Goal: Transaction & Acquisition: Purchase product/service

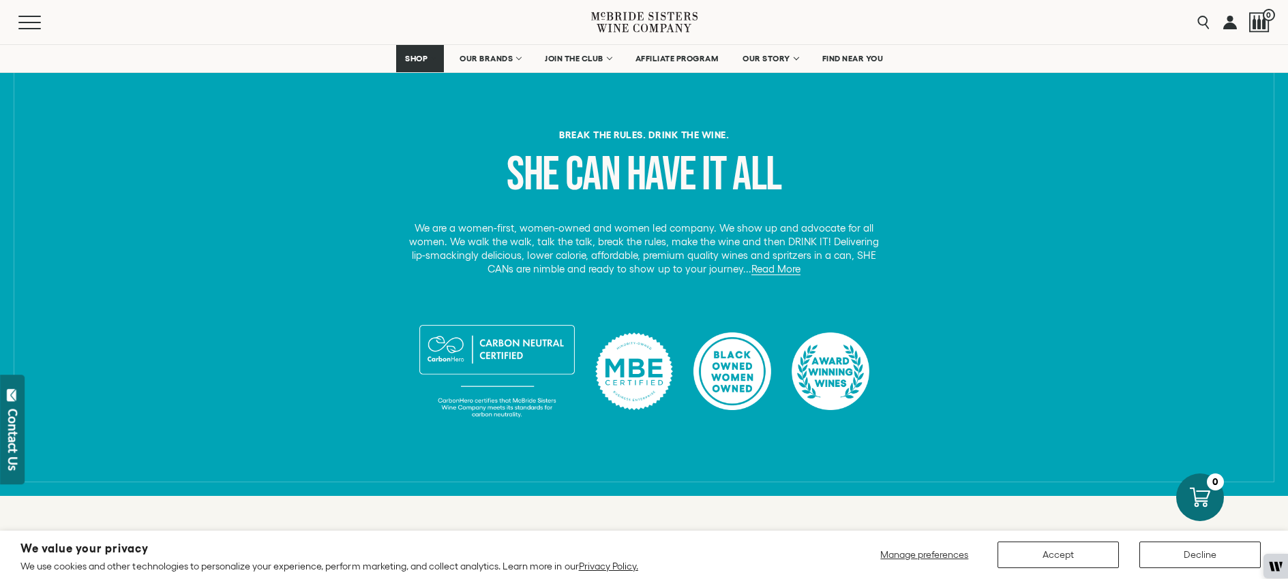
scroll to position [510, 0]
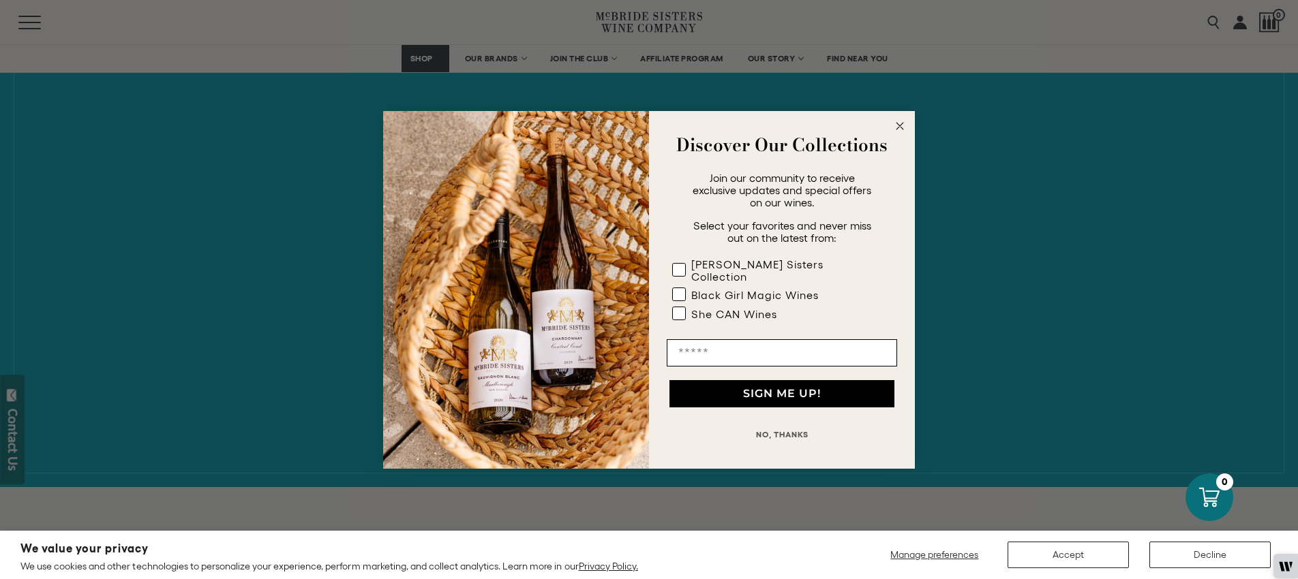
click at [902, 123] on icon "Close dialog" at bounding box center [900, 126] width 16 height 16
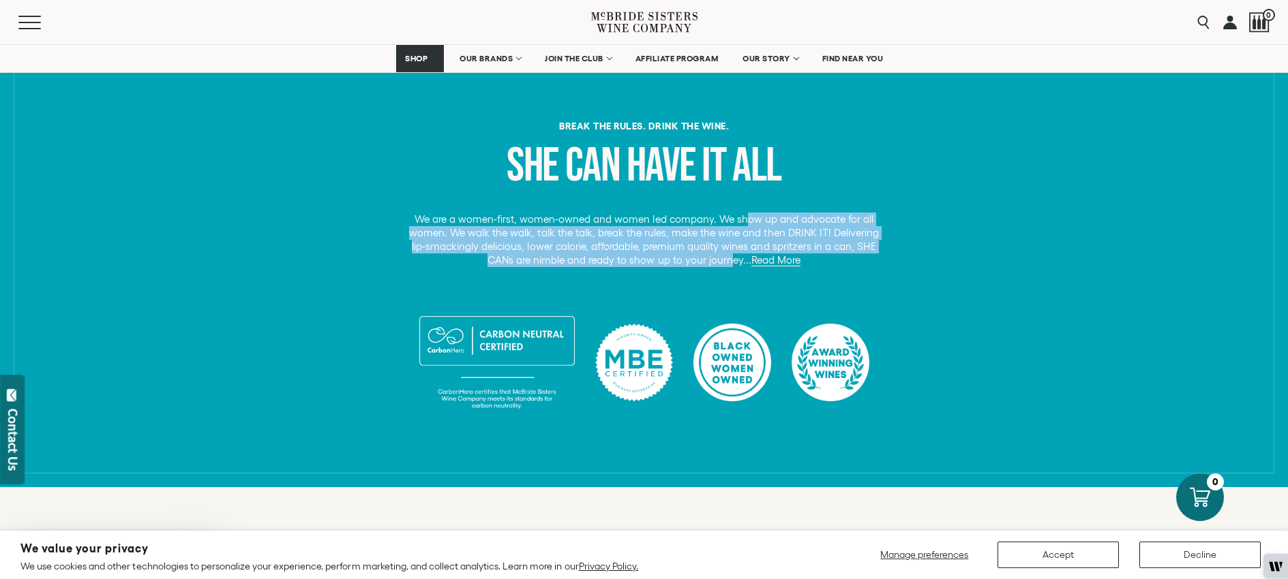
drag, startPoint x: 746, startPoint y: 215, endPoint x: 717, endPoint y: 267, distance: 59.5
click at [717, 267] on p "We are a women-first, women-owned and women led company. We show up and advocat…" at bounding box center [644, 240] width 480 height 55
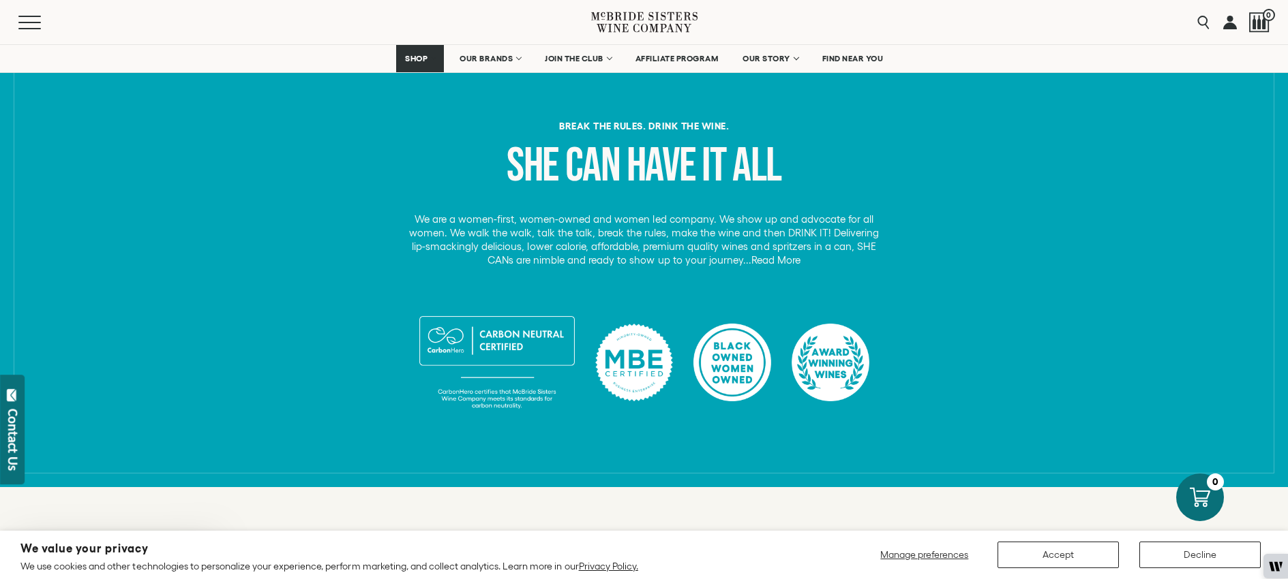
click at [763, 258] on link "Read More" at bounding box center [775, 260] width 49 height 12
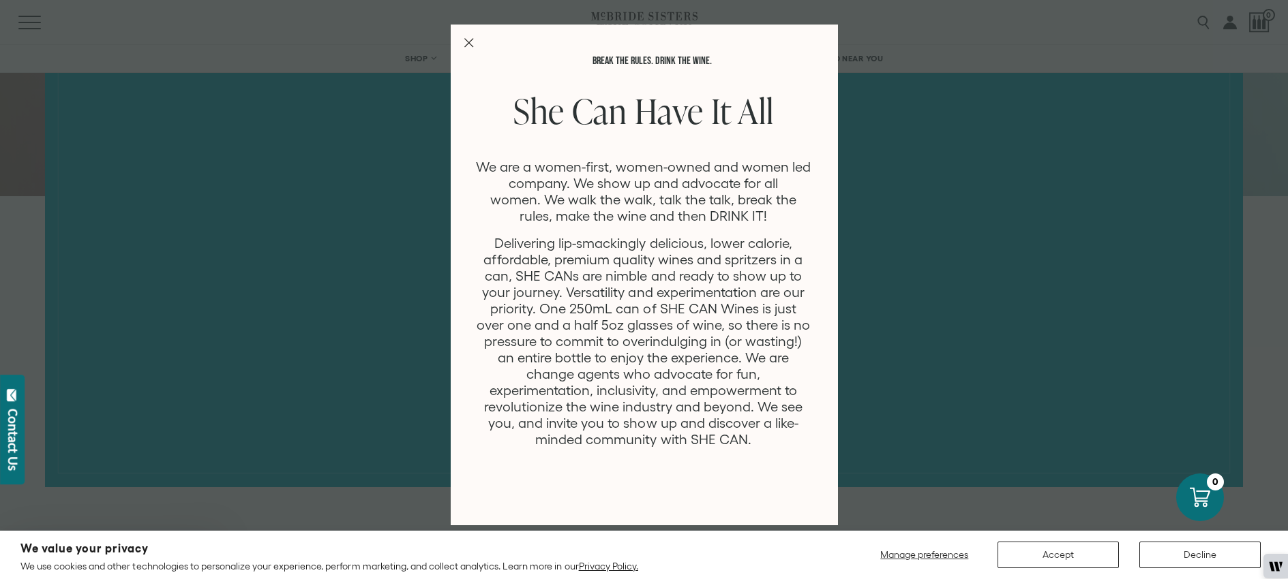
scroll to position [0, 0]
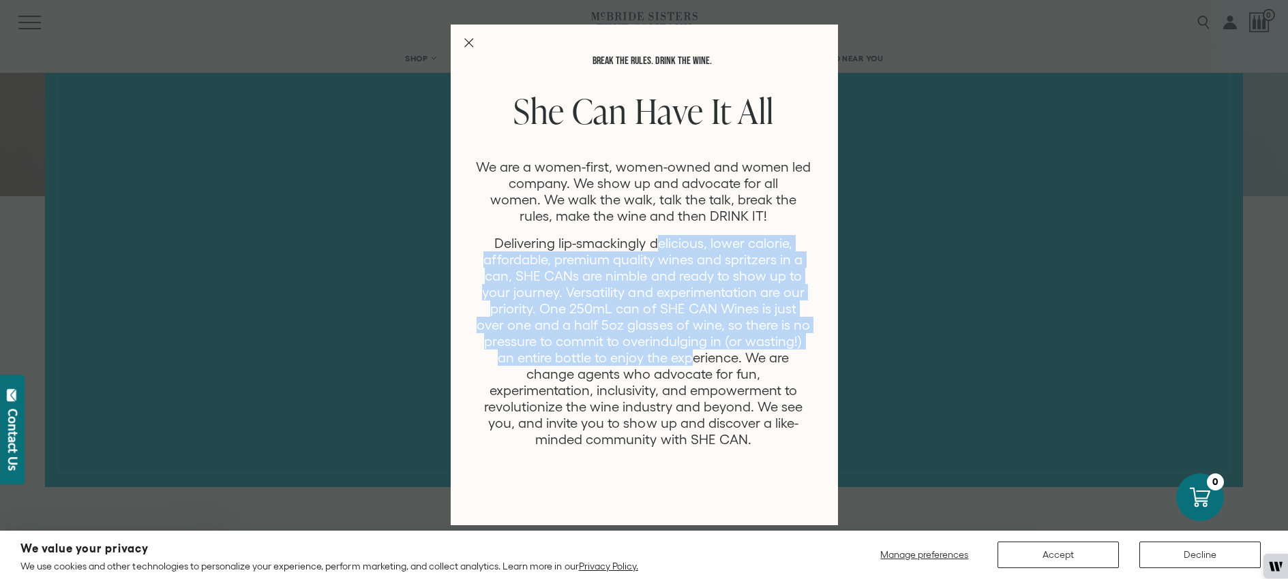
drag, startPoint x: 656, startPoint y: 249, endPoint x: 656, endPoint y: 354, distance: 105.0
click at [656, 354] on p "Delivering lip-smackingly delicious, lower calorie, affordable, premium quality…" at bounding box center [643, 341] width 337 height 213
click at [655, 354] on p "Delivering lip-smackingly delicious, lower calorie, affordable, premium quality…" at bounding box center [643, 341] width 337 height 213
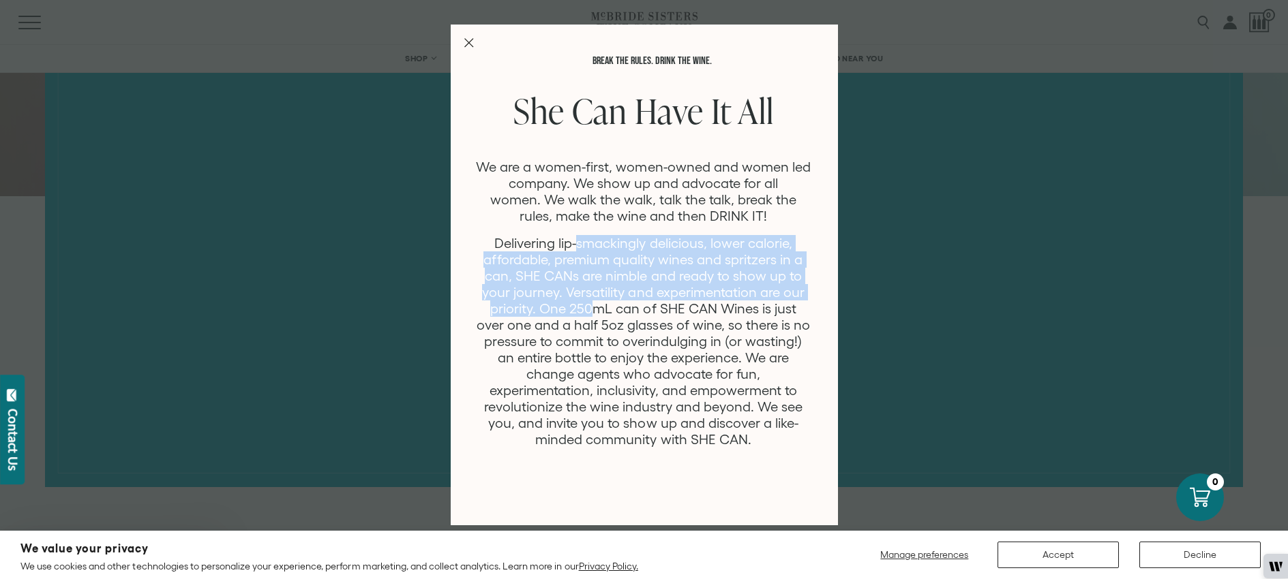
drag, startPoint x: 578, startPoint y: 247, endPoint x: 581, endPoint y: 316, distance: 69.6
click at [581, 316] on p "Delivering lip-smackingly delicious, lower calorie, affordable, premium quality…" at bounding box center [643, 341] width 337 height 213
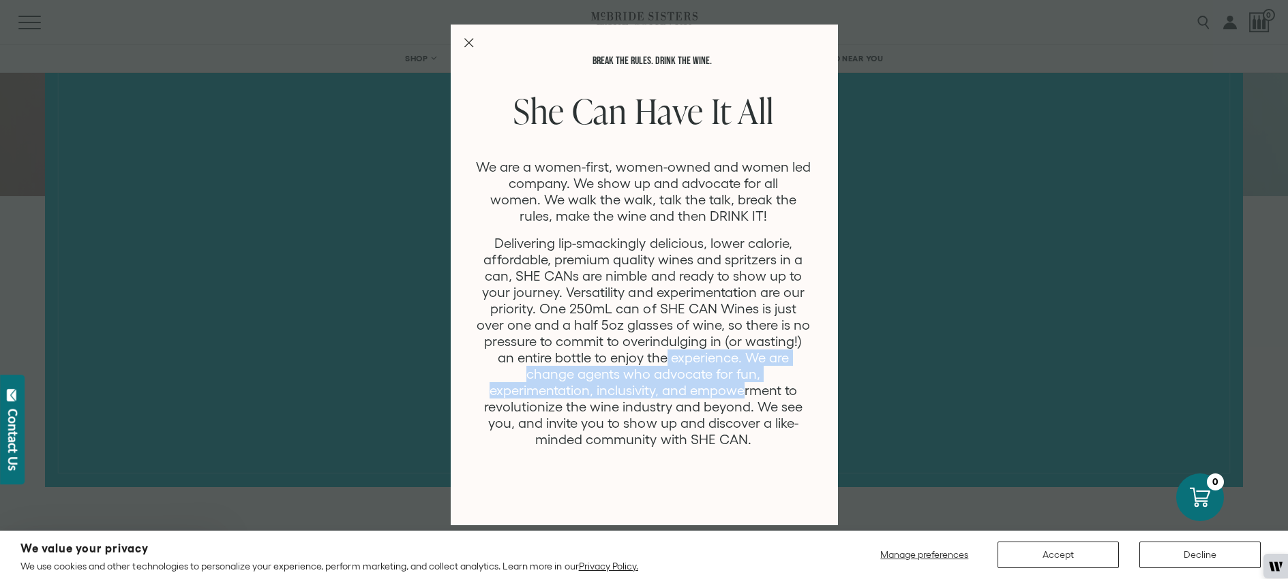
drag, startPoint x: 633, startPoint y: 350, endPoint x: 636, endPoint y: 392, distance: 41.7
click at [636, 392] on p "Delivering lip-smackingly delicious, lower calorie, affordable, premium quality…" at bounding box center [643, 341] width 337 height 213
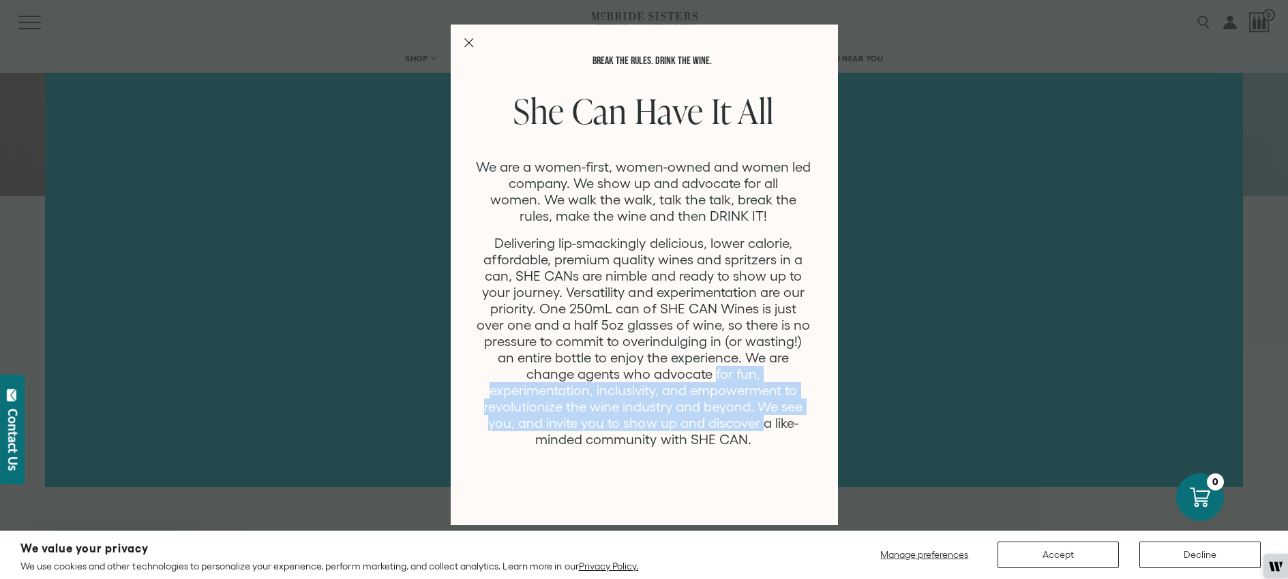
drag, startPoint x: 634, startPoint y: 380, endPoint x: 644, endPoint y: 423, distance: 44.0
click at [644, 423] on p "Delivering lip-smackingly delicious, lower calorie, affordable, premium quality…" at bounding box center [643, 341] width 337 height 213
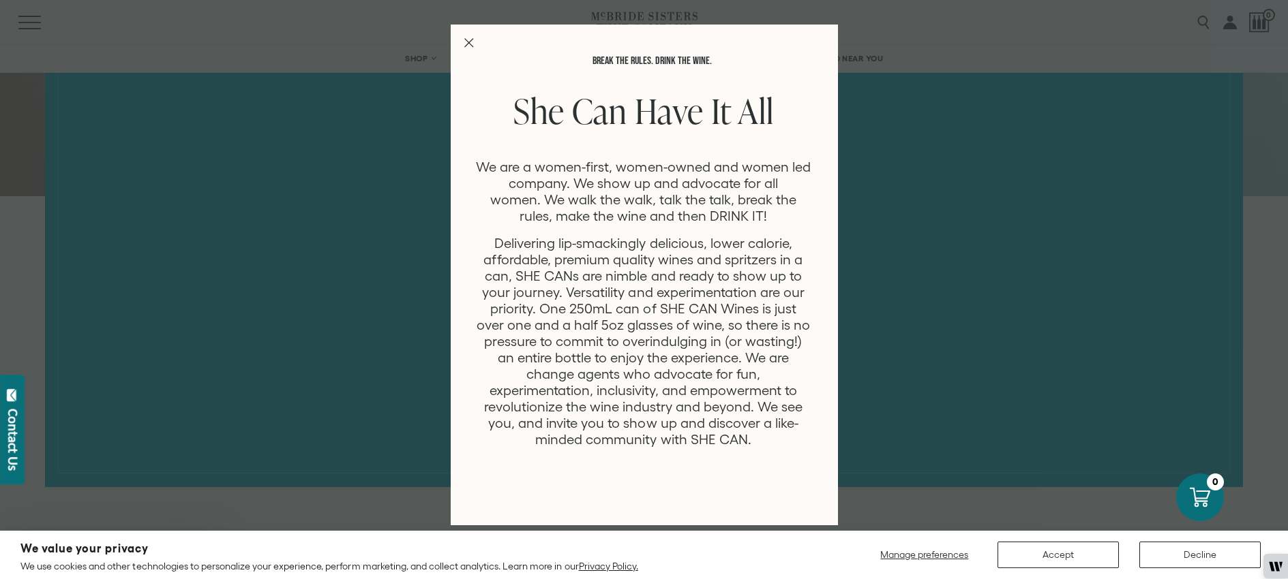
click at [468, 34] on div "Break the rules. Drink the Wine. She Can Have It All We are a women-first, wome…" at bounding box center [644, 275] width 387 height 501
drag, startPoint x: 463, startPoint y: 33, endPoint x: 468, endPoint y: 38, distance: 7.2
click at [464, 33] on div "Break the rules. Drink the Wine. She Can Have It All We are a women-first, wome…" at bounding box center [644, 275] width 387 height 501
click at [468, 38] on icon "Close Modal" at bounding box center [469, 43] width 10 height 10
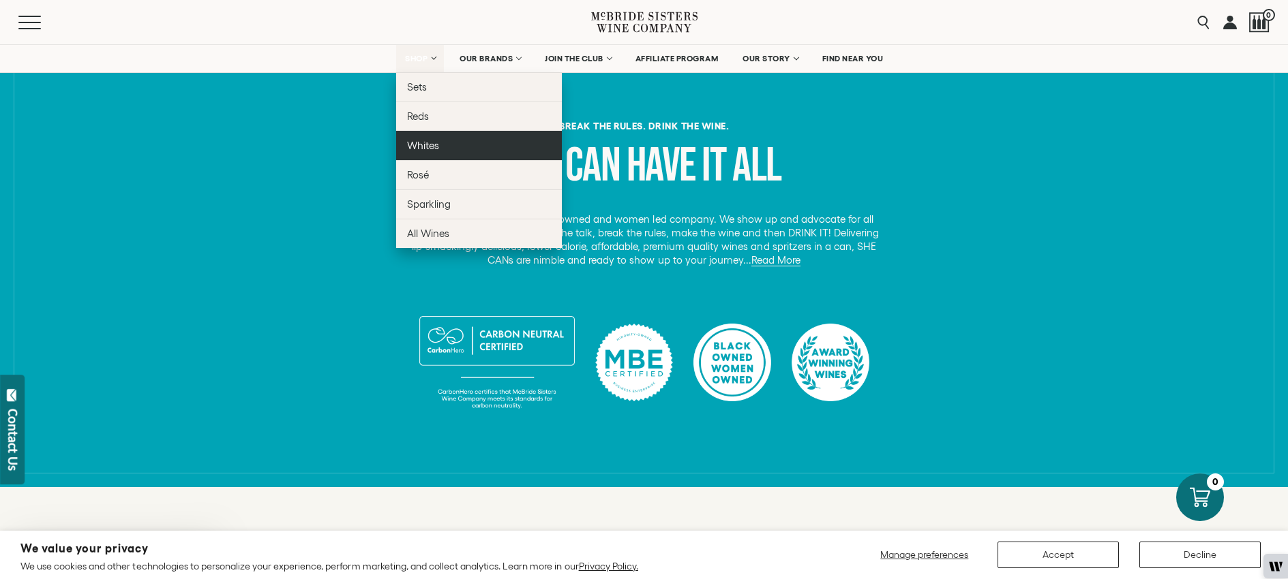
click at [436, 147] on span "Whites" at bounding box center [423, 146] width 32 height 12
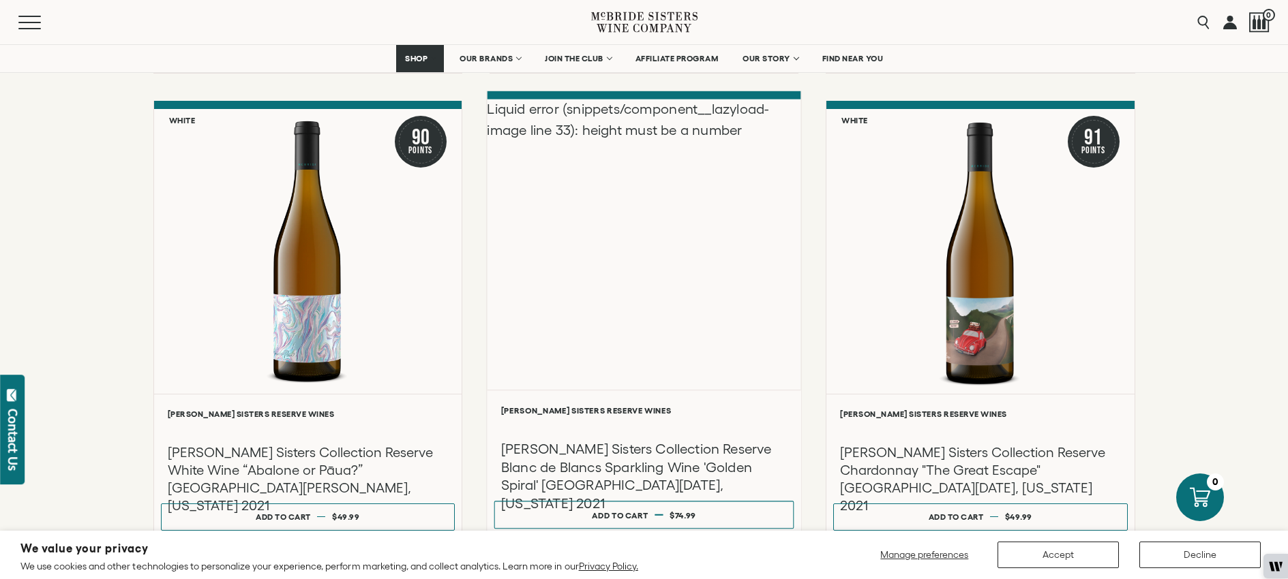
scroll to position [1273, 0]
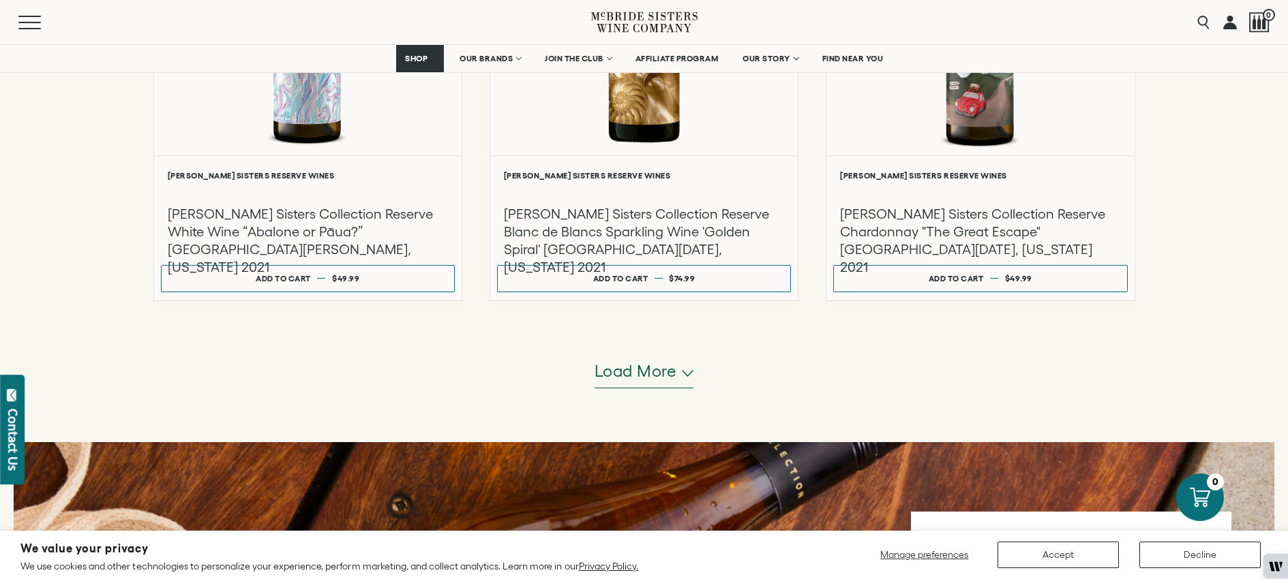
click at [655, 382] on span "Load more" at bounding box center [635, 371] width 82 height 23
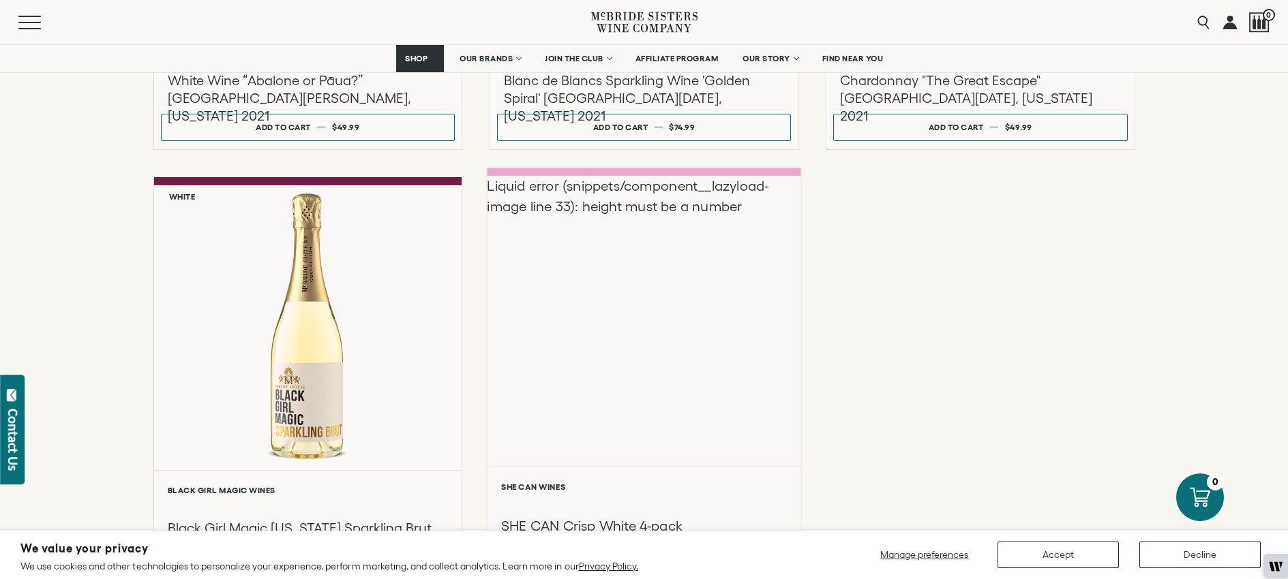
scroll to position [1494, 0]
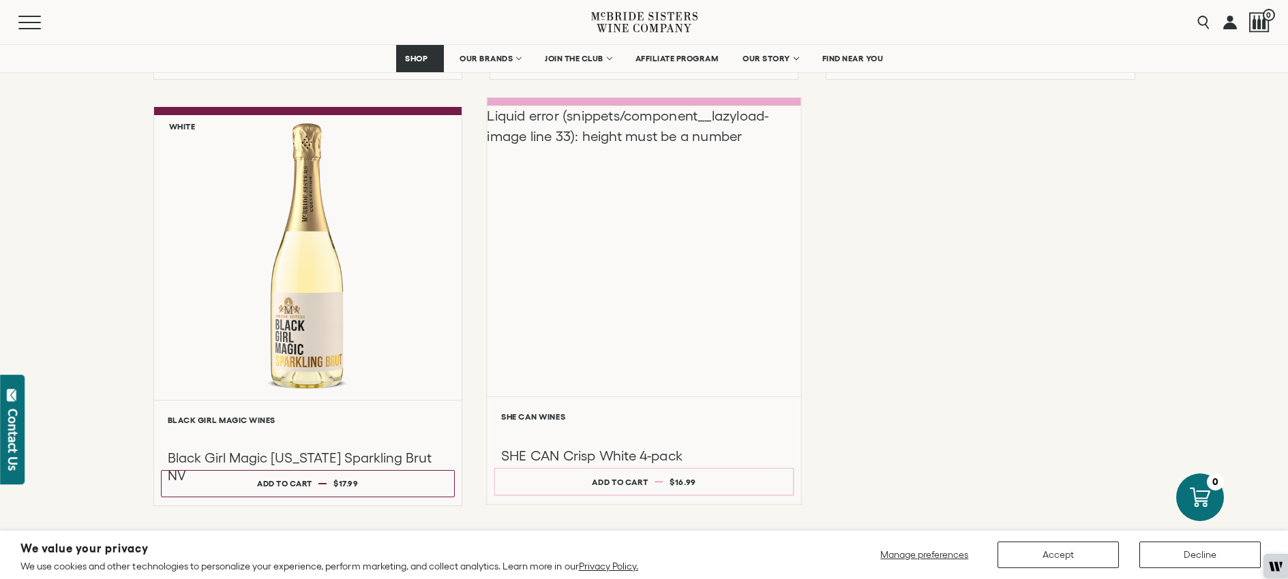
click at [592, 337] on div "Liquid error (snippets/component__lazyload-image line 33): height must be a num…" at bounding box center [644, 251] width 314 height 290
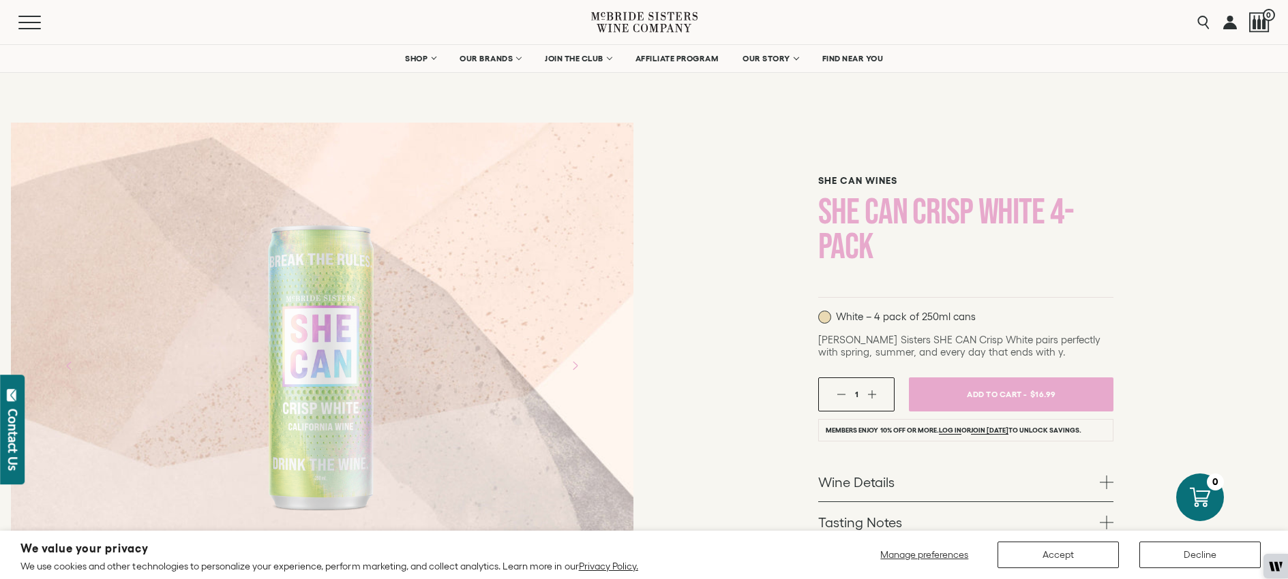
click at [858, 214] on h1 "SHE CAN Crisp White 4-pack" at bounding box center [965, 230] width 295 height 70
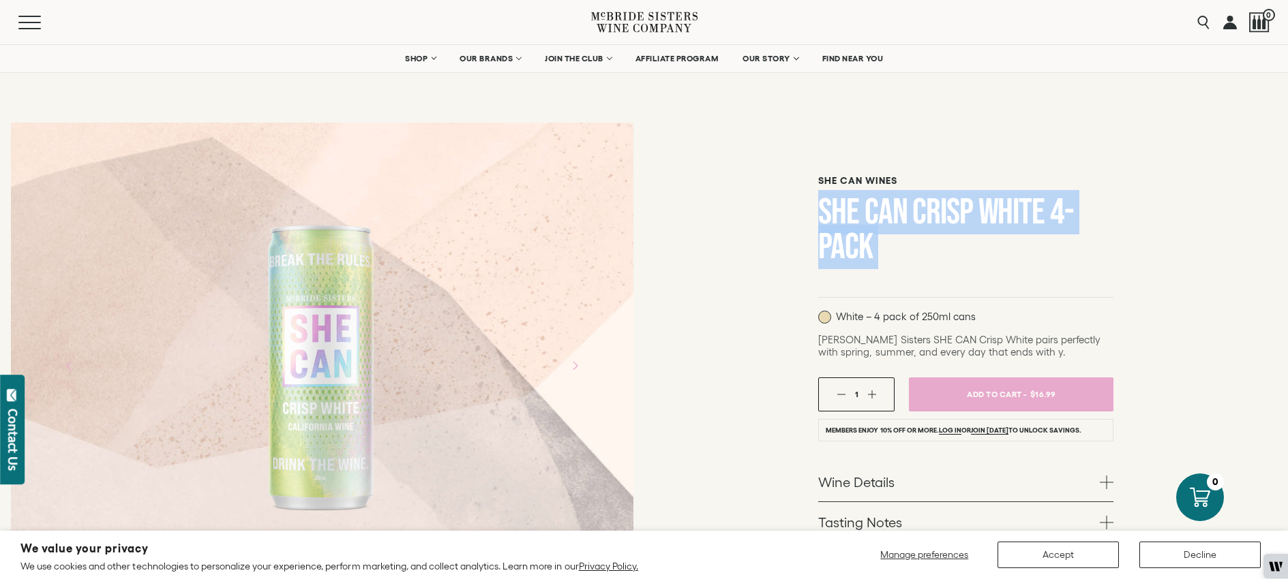
click at [858, 214] on h1 "SHE CAN Crisp White 4-pack" at bounding box center [965, 230] width 295 height 70
click at [858, 215] on h1 "SHE CAN Crisp White 4-pack" at bounding box center [965, 230] width 295 height 70
copy form "SHE CAN Crisp White 4-pack"
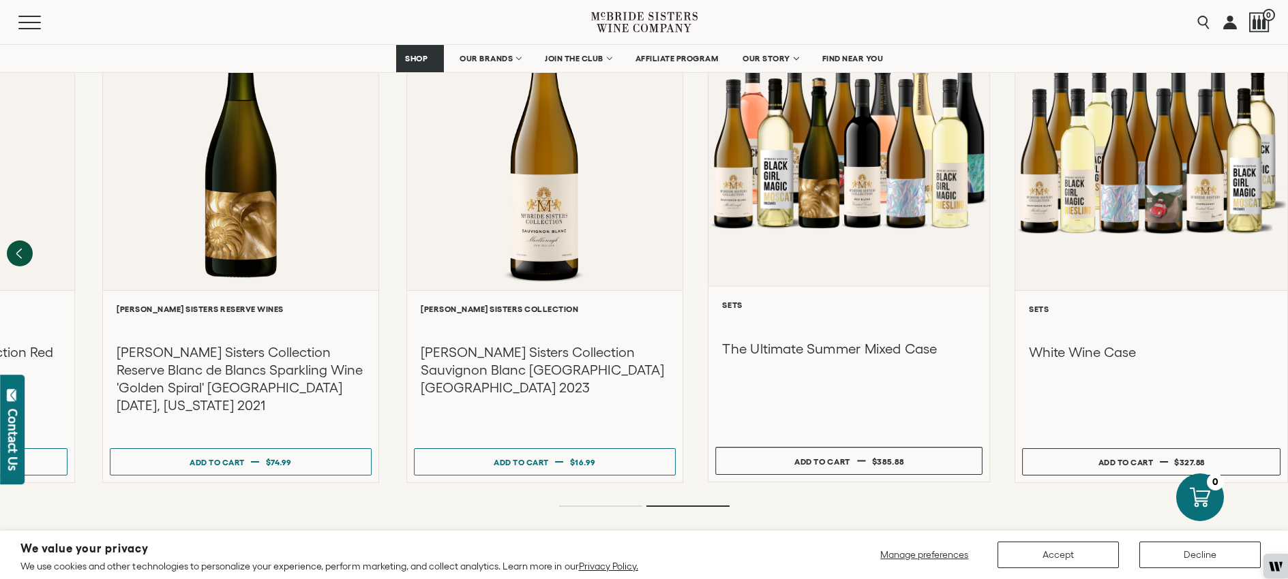
scroll to position [1484, 0]
